Goal: Task Accomplishment & Management: Use online tool/utility

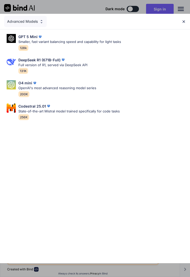
type textarea "x"
click at [185, 19] on img at bounding box center [184, 21] width 4 height 4
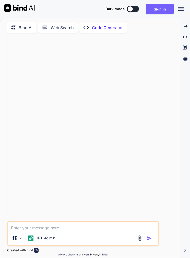
click at [158, 9] on button "Sign in" at bounding box center [160, 9] width 28 height 10
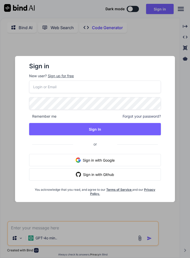
click at [179, 6] on div "Sign in New user? Sign up for free Remember me Forgot your password? Sign In or…" at bounding box center [95, 129] width 190 height 258
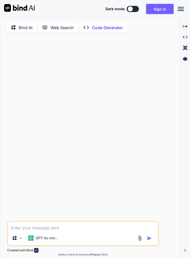
click at [181, 11] on icon at bounding box center [181, 9] width 6 height 4
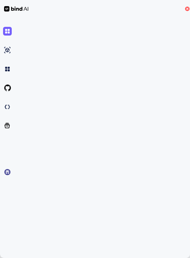
click at [188, 11] on icon at bounding box center [187, 9] width 5 height 5
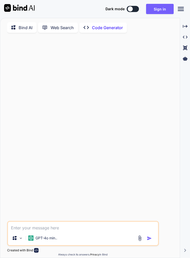
click at [154, 12] on button "Sign in" at bounding box center [160, 9] width 28 height 10
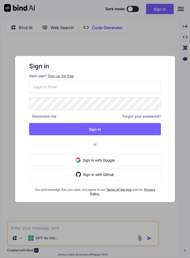
click at [60, 78] on div "Sign up for free" at bounding box center [61, 75] width 26 height 5
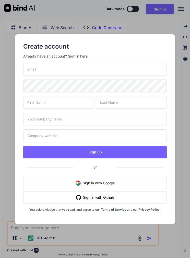
click at [34, 69] on input "email" at bounding box center [94, 69] width 143 height 13
type input "charkrid@me.com"
click at [79, 103] on input "text" at bounding box center [58, 102] width 71 height 13
type input "C"
click at [137, 102] on input "text" at bounding box center [131, 102] width 71 height 13
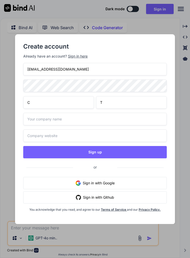
type input "T"
click at [107, 115] on input "text" at bounding box center [94, 119] width 143 height 13
click at [119, 133] on input "text" at bounding box center [94, 135] width 143 height 13
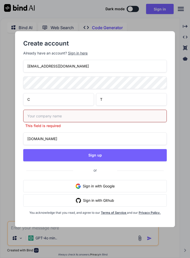
type input "Yogilife.yoga"
click at [115, 114] on input "text" at bounding box center [94, 116] width 143 height 13
type input "Yogilife"
click at [153, 149] on button "Sign up" at bounding box center [94, 155] width 143 height 12
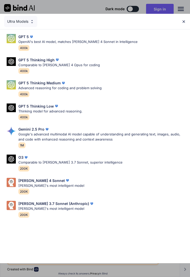
type textarea "x"
click at [96, 202] on div "[PERSON_NAME] 3.7 Sonnet (Anthropic) [PERSON_NAME]'s most intelligent model 200K" at bounding box center [95, 209] width 182 height 21
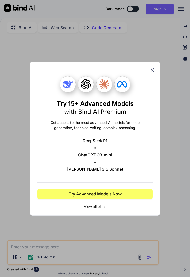
click at [129, 193] on button "Try Advanced Models Now" at bounding box center [95, 194] width 116 height 10
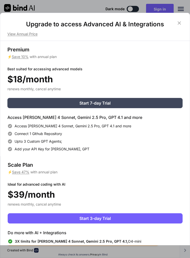
click at [177, 20] on icon at bounding box center [180, 23] width 6 height 6
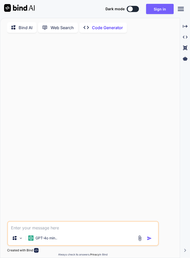
click at [159, 9] on button "Sign in" at bounding box center [160, 9] width 28 height 10
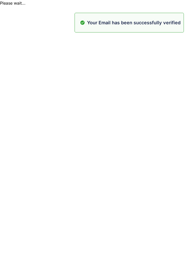
click at [143, 6] on html "Please wait... Your Email has been successfully verified" at bounding box center [95, 3] width 190 height 6
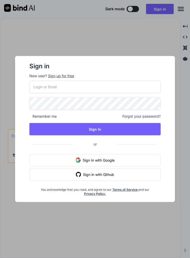
type textarea "x"
click at [127, 89] on input "email" at bounding box center [95, 87] width 132 height 13
type input "charkrid@me.com"
click at [146, 127] on button "Sign In" at bounding box center [95, 129] width 132 height 12
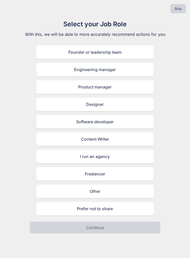
click at [57, 192] on div "Other" at bounding box center [95, 191] width 118 height 13
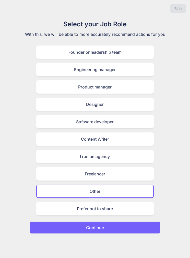
click at [60, 226] on button "Continue" at bounding box center [95, 227] width 131 height 12
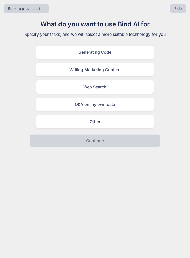
click at [43, 51] on div "Generating Code" at bounding box center [95, 52] width 118 height 13
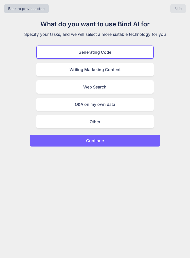
click at [46, 141] on button "Continue" at bounding box center [95, 141] width 131 height 12
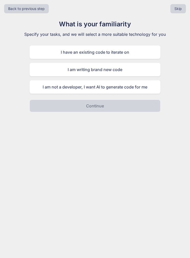
click at [39, 69] on div "I am writing brand new code" at bounding box center [95, 69] width 131 height 13
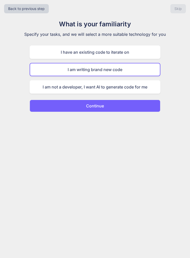
click at [39, 86] on div "I am not a developer, I want AI to generate code for me" at bounding box center [95, 86] width 131 height 13
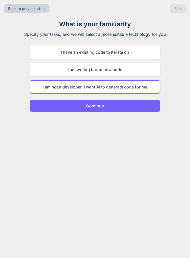
click at [47, 105] on button "Continue" at bounding box center [95, 106] width 131 height 12
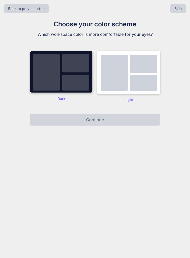
click at [42, 95] on div "Dark" at bounding box center [61, 77] width 63 height 52
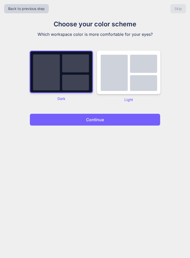
click at [51, 140] on div "Back to previous step Skip Choose your color scheme Which workspace color is mo…" at bounding box center [95, 129] width 190 height 258
click at [42, 119] on button "Continue" at bounding box center [95, 120] width 131 height 12
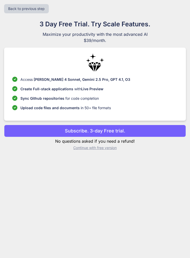
click at [53, 119] on div "Access Claude 4 Sonnet, Gemini 2.5 Pro, GPT 4.1, O3 Create Full-stack applicati…" at bounding box center [95, 84] width 182 height 73
click at [22, 125] on button "Subscribe. 3-day Free trial." at bounding box center [95, 131] width 182 height 12
click at [30, 128] on button "Subscribe. 3-day Free trial." at bounding box center [95, 131] width 182 height 12
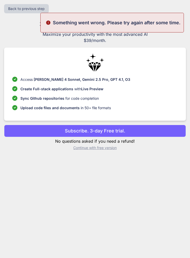
scroll to position [20, 0]
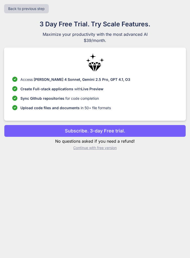
click at [113, 145] on p "Continue with free version" at bounding box center [95, 147] width 182 height 5
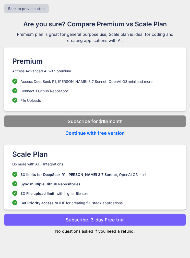
scroll to position [0, 0]
click at [41, 8] on button "Back to previous step" at bounding box center [26, 8] width 45 height 9
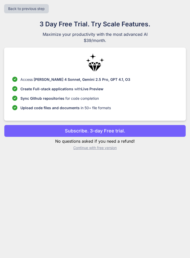
click at [110, 150] on p "Continue with free version" at bounding box center [95, 147] width 182 height 5
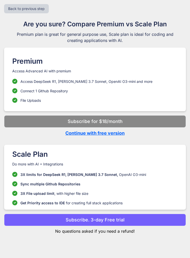
click at [117, 135] on p "Continue with free version" at bounding box center [95, 133] width 182 height 7
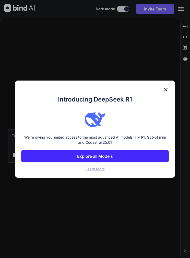
type textarea "x"
click at [166, 87] on img at bounding box center [166, 90] width 6 height 6
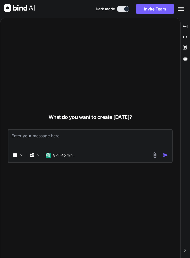
click at [123, 149] on textarea at bounding box center [90, 139] width 164 height 19
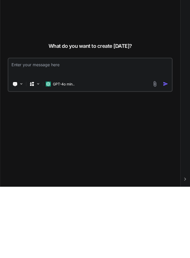
click at [106, 130] on textarea at bounding box center [90, 139] width 164 height 19
paste textarea "แน่นอนครับ! นี่คือ Prompt ภาษาอังกฤษที่ละเอียดและชัดเจนสำหรับนำไปใช้กับ AI อย่า…"
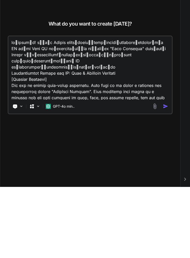
click at [18, 107] on textarea at bounding box center [90, 138] width 164 height 63
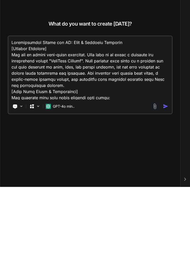
type textarea "Comprehensive Prompt for AI: Yoga & Wellness Platform [Project Overview] You ar…"
click at [71, 175] on p "GPT-4o min.." at bounding box center [64, 177] width 22 height 5
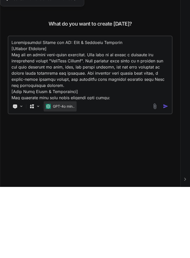
scroll to position [20, 0]
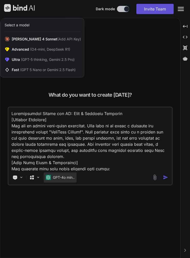
click at [69, 166] on div at bounding box center [95, 129] width 190 height 258
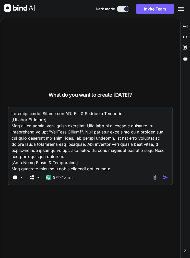
click at [67, 175] on p "GPT-4o min.." at bounding box center [64, 177] width 22 height 5
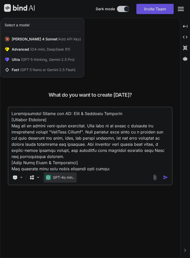
click at [12, 57] on span "Ultra (GPT-5 thinking, Gemini 2.5 Pro)" at bounding box center [43, 59] width 63 height 5
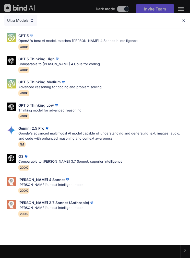
click at [39, 131] on p "Google's advanced multimodal AI model capable of understanding and generating t…" at bounding box center [102, 136] width 168 height 10
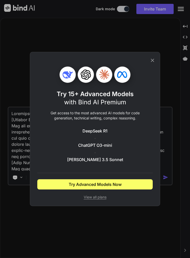
click at [152, 64] on div "Try 15+ Advanced Models with Bind AI Premium Get access to the most advanced AI…" at bounding box center [95, 129] width 116 height 154
click at [151, 61] on icon at bounding box center [153, 61] width 6 height 6
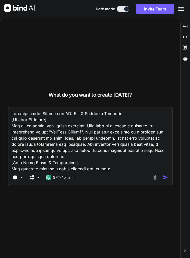
click at [64, 175] on p "GPT-4o min.." at bounding box center [64, 177] width 22 height 5
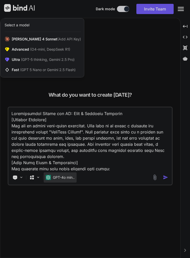
click at [21, 68] on span "(GPT 5 Nano or Gemini 2.5 Flash)" at bounding box center [47, 70] width 55 height 4
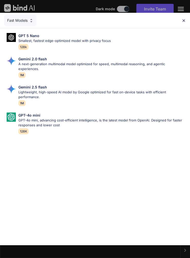
click at [66, 90] on p "Lightweight, high-speed AI model by Google optimized for fast on-device tasks w…" at bounding box center [102, 95] width 168 height 10
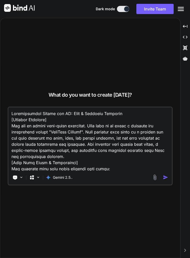
click at [164, 175] on img "button" at bounding box center [165, 177] width 5 height 5
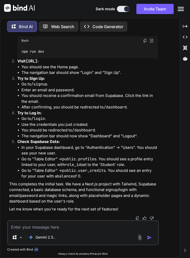
scroll to position [7032, 0]
click at [76, 229] on textarea at bounding box center [83, 225] width 150 height 9
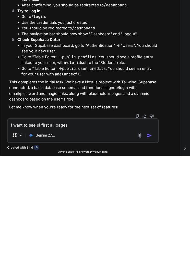
type textarea "I want to see ui first all pages"
click at [152, 235] on img "button" at bounding box center [149, 237] width 5 height 5
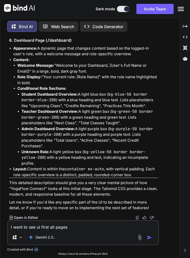
scroll to position [7942, 0]
click at [27, 216] on p "Open in Editor" at bounding box center [26, 217] width 24 height 5
click at [31, 219] on p "Open in Editor" at bounding box center [26, 217] width 24 height 5
click at [26, 217] on p "Open in Editor" at bounding box center [26, 217] width 24 height 5
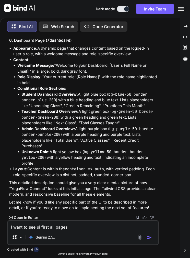
click at [26, 216] on p "Open in Editor" at bounding box center [26, 217] width 24 height 5
click at [24, 177] on li "Layout: Content is within the container mx-auto , with vertical padding. Each r…" at bounding box center [85, 172] width 145 height 12
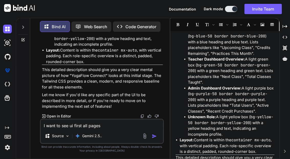
scroll to position [8408, 0]
click at [55, 117] on p "Open in Editor" at bounding box center [59, 115] width 24 height 5
click at [5, 38] on img at bounding box center [7, 42] width 9 height 9
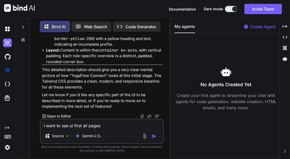
click at [5, 52] on img at bounding box center [7, 56] width 9 height 9
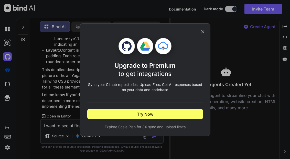
click at [190, 36] on div "Upgrade to Premium to get integrations Sync your Github repositories, Upload Fi…" at bounding box center [145, 80] width 116 height 112
click at [190, 34] on icon at bounding box center [203, 32] width 6 height 6
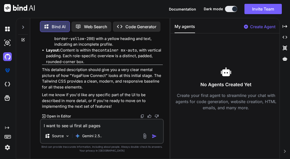
click at [4, 80] on img at bounding box center [7, 84] width 9 height 9
click at [147, 24] on p "Code Generator" at bounding box center [140, 27] width 31 height 6
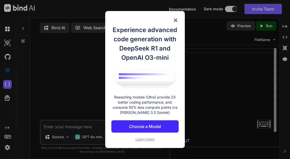
click at [164, 145] on div "Experience advanced code generation with DeepSeek R1 and OpenAI O3-mini Reasoni…" at bounding box center [145, 79] width 80 height 137
click at [118, 146] on div "Experience advanced code generation with DeepSeek R1 and OpenAI O3-mini Reasoni…" at bounding box center [145, 79] width 80 height 137
click at [124, 144] on div "Experience advanced code generation with DeepSeek R1 and OpenAI O3-mini Reasoni…" at bounding box center [145, 79] width 80 height 137
click at [126, 147] on div "Experience advanced code generation with DeepSeek R1 and OpenAI O3-mini Reasoni…" at bounding box center [145, 79] width 80 height 137
click at [175, 42] on h1 "Experience advanced code generation with DeepSeek R1 and OpenAI O3-mini" at bounding box center [145, 43] width 68 height 37
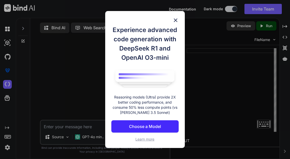
click at [175, 42] on h1 "Experience advanced code generation with DeepSeek R1 and OpenAI O3-mini" at bounding box center [145, 43] width 68 height 37
click at [174, 40] on h1 "Experience advanced code generation with DeepSeek R1 and OpenAI O3-mini" at bounding box center [145, 43] width 68 height 37
click at [175, 20] on img at bounding box center [175, 20] width 6 height 6
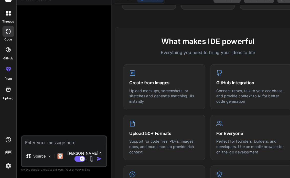
click at [5, 89] on icon at bounding box center [8, 92] width 6 height 6
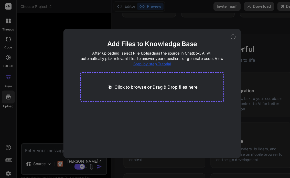
click at [222, 36] on icon at bounding box center [222, 35] width 5 height 5
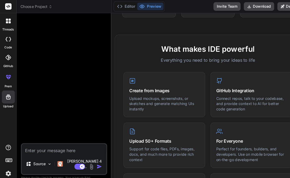
click at [7, 7] on icon at bounding box center [8, 6] width 4 height 3
click at [35, 9] on span "Choose Project" at bounding box center [34, 6] width 30 height 5
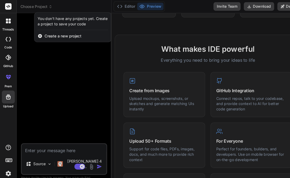
click at [39, 8] on div at bounding box center [145, 89] width 290 height 178
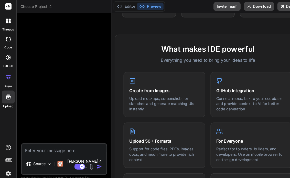
click at [4, 22] on div at bounding box center [8, 20] width 11 height 11
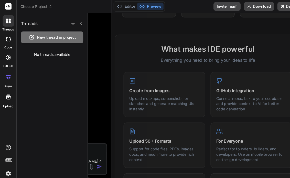
click at [3, 40] on div at bounding box center [7, 37] width 11 height 10
type textarea "x"
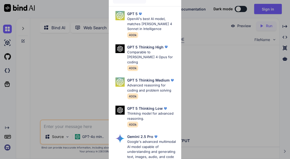
type textarea "x"
